Goal: Information Seeking & Learning: Compare options

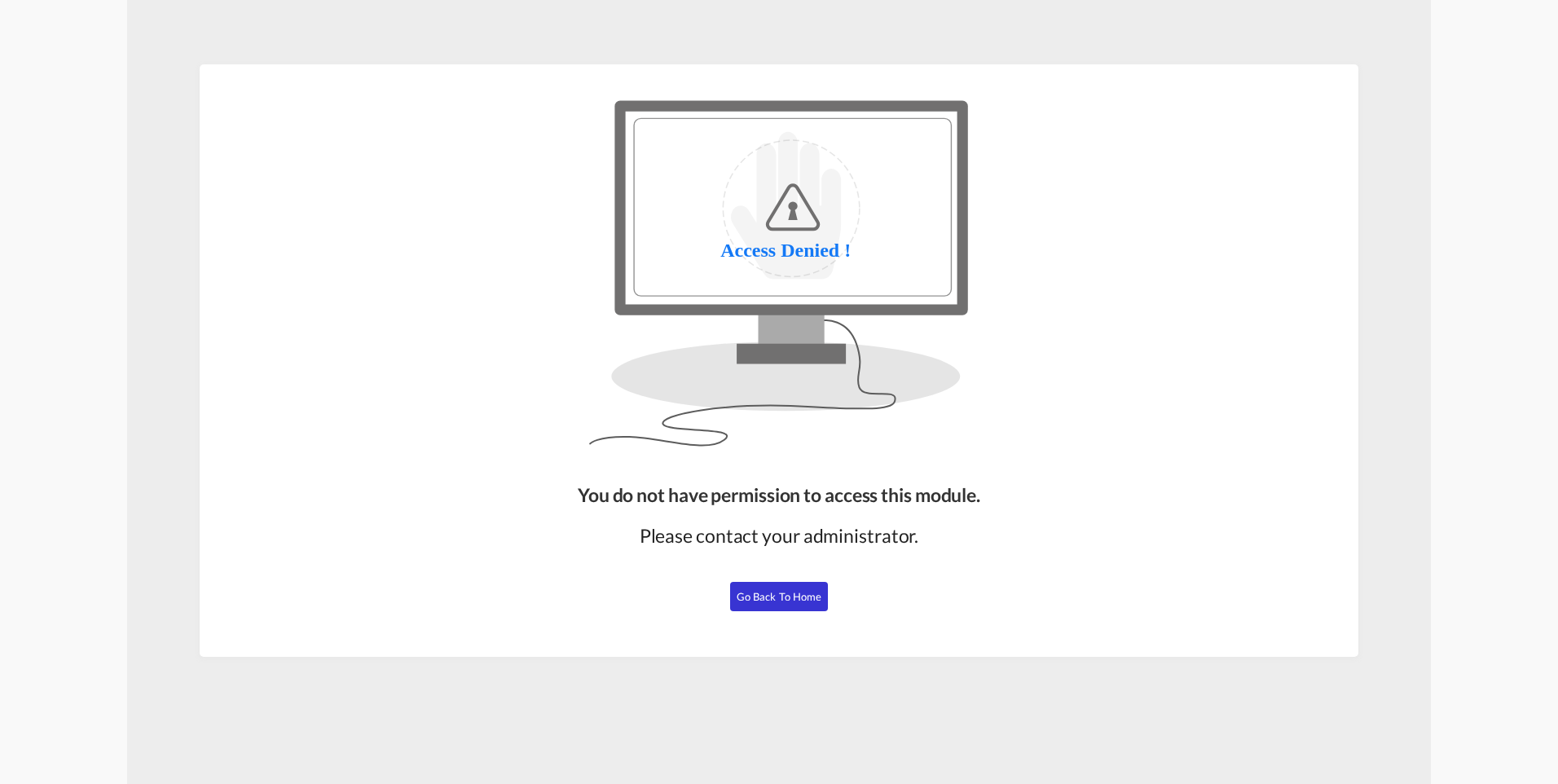
click at [763, 600] on span "Go Back to Home" at bounding box center [779, 596] width 85 height 13
click at [793, 598] on span "Go Back to Home" at bounding box center [779, 596] width 85 height 13
click at [776, 601] on span "Go Back to Home" at bounding box center [779, 596] width 85 height 13
click at [782, 615] on div "You do not have permission to access this module. Please contact your administr…" at bounding box center [779, 562] width 415 height 175
click at [781, 596] on span "Go Back to Home" at bounding box center [779, 596] width 85 height 13
